Goal: Register for event/course

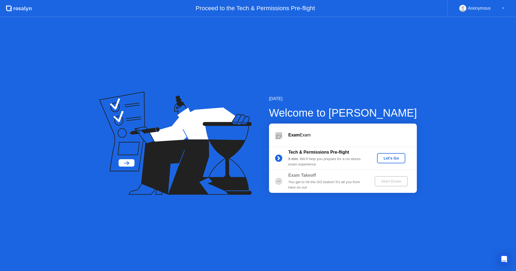
click at [400, 162] on button "Let's Go" at bounding box center [391, 158] width 28 height 10
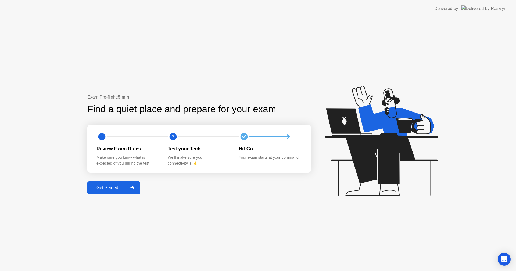
click at [120, 187] on div "Get Started" at bounding box center [107, 187] width 37 height 5
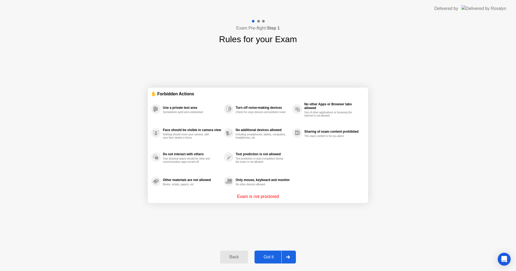
click at [269, 252] on button "Got it" at bounding box center [275, 257] width 41 height 13
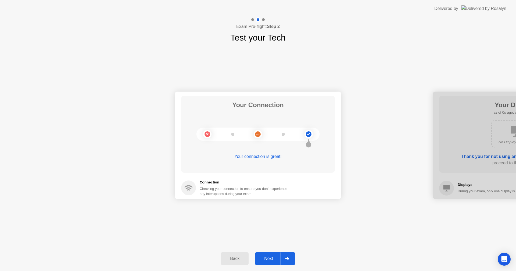
click at [277, 260] on div "Next" at bounding box center [269, 258] width 24 height 5
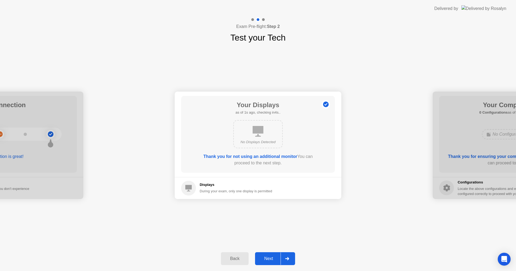
click at [277, 260] on div "Next" at bounding box center [269, 258] width 24 height 5
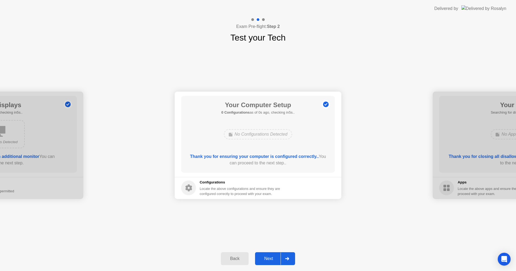
click at [277, 260] on div "Next" at bounding box center [269, 258] width 24 height 5
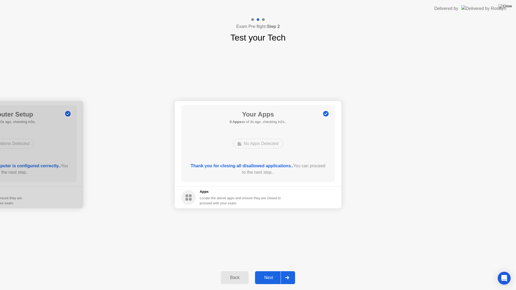
click at [267, 271] on button "Next" at bounding box center [275, 277] width 40 height 13
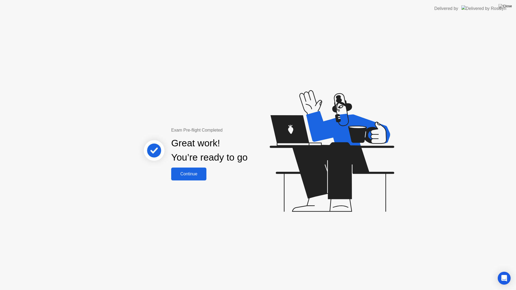
click at [186, 175] on div "Continue" at bounding box center [189, 174] width 32 height 5
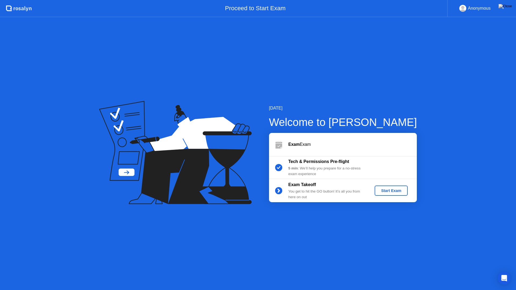
click at [401, 191] on div "Start Exam" at bounding box center [391, 191] width 29 height 4
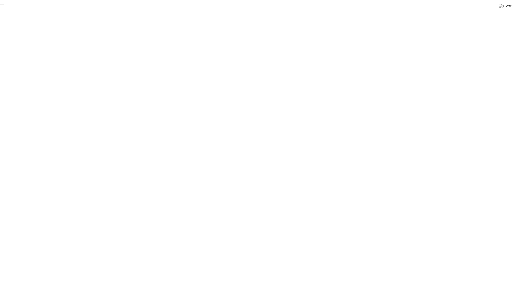
click at [4, 5] on button "End Proctoring Session" at bounding box center [2, 5] width 4 height 2
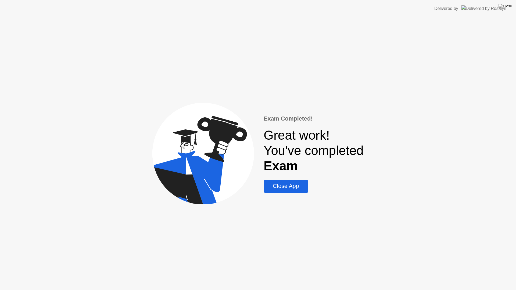
click at [295, 189] on div "Close App" at bounding box center [285, 186] width 41 height 7
